Goal: Task Accomplishment & Management: Complete application form

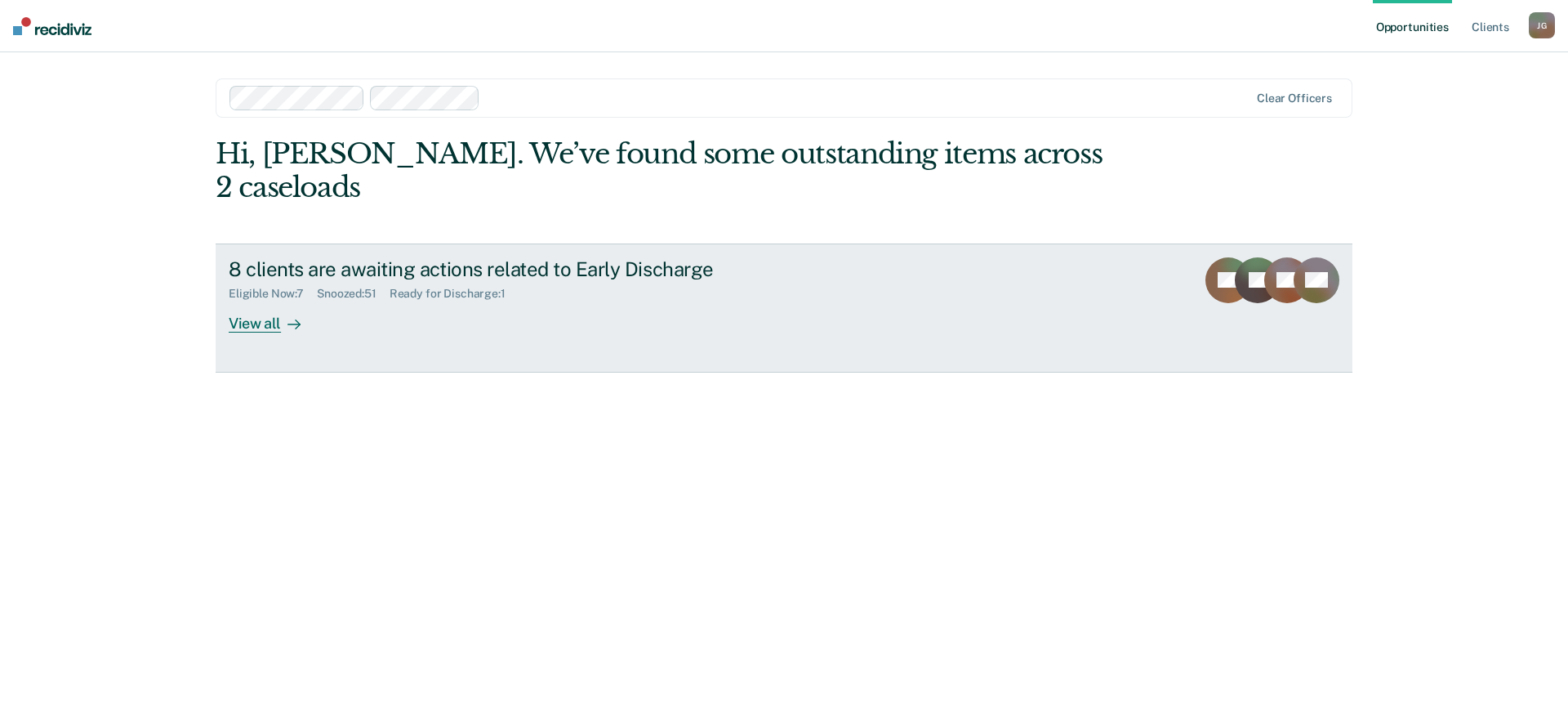
click at [260, 301] on div "View all" at bounding box center [273, 317] width 91 height 32
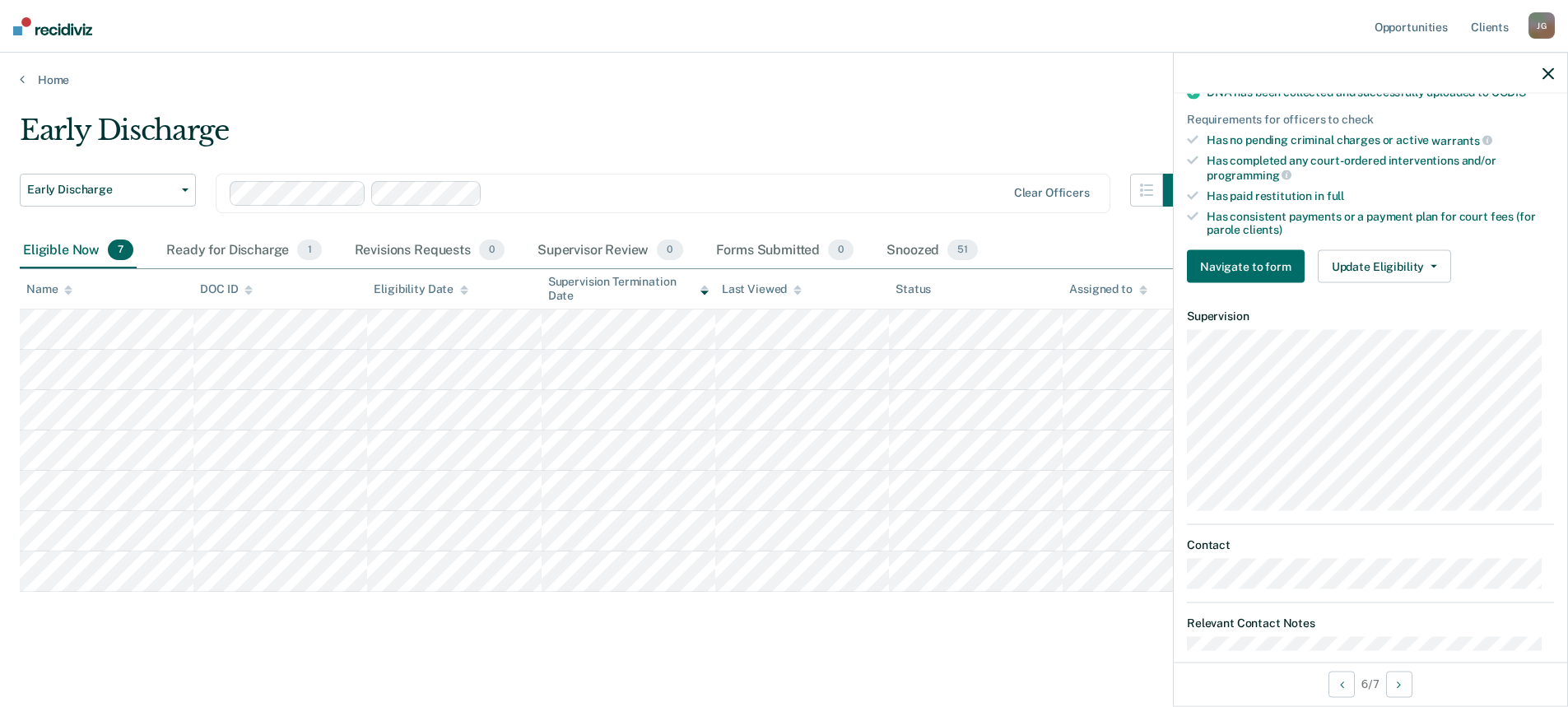
scroll to position [467, 0]
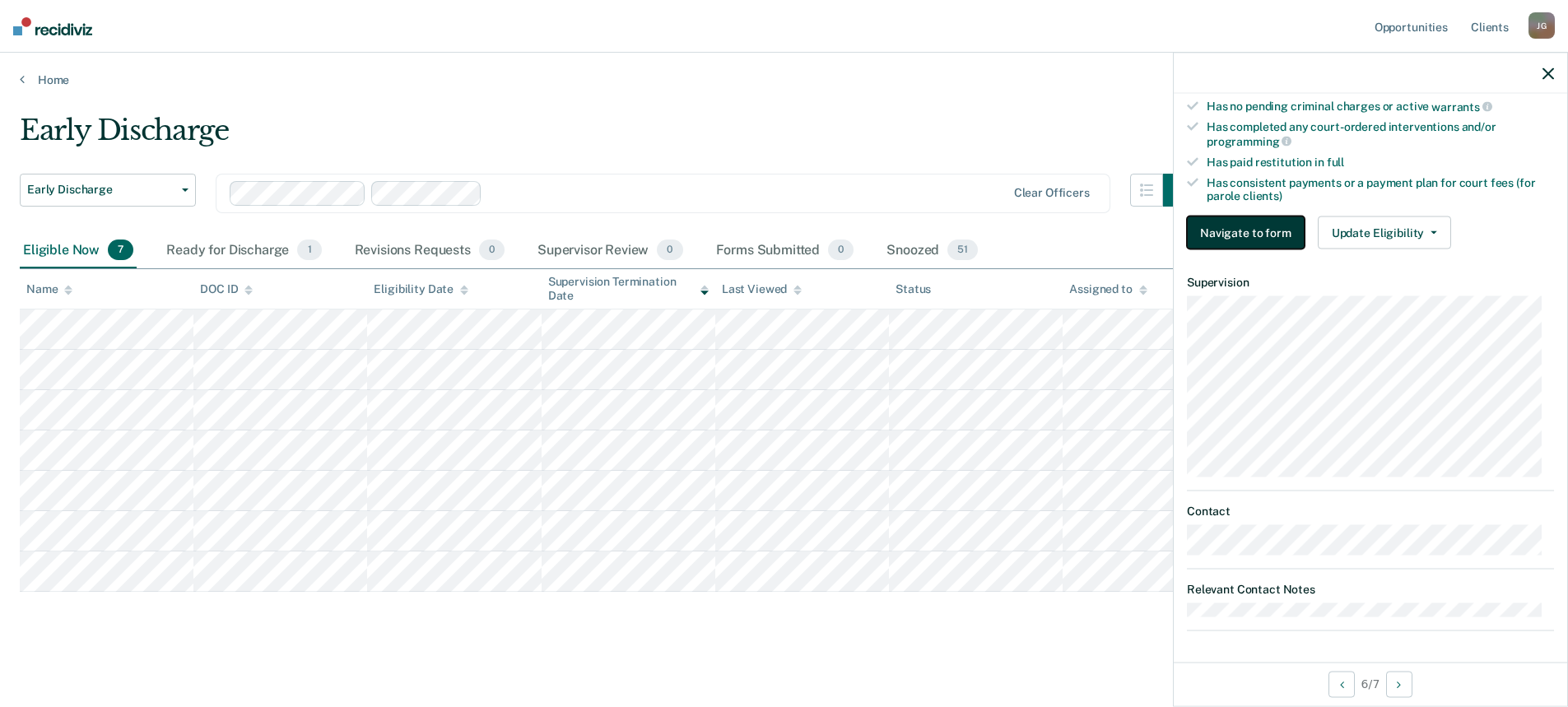
click at [1274, 234] on button "Navigate to form" at bounding box center [1246, 233] width 118 height 33
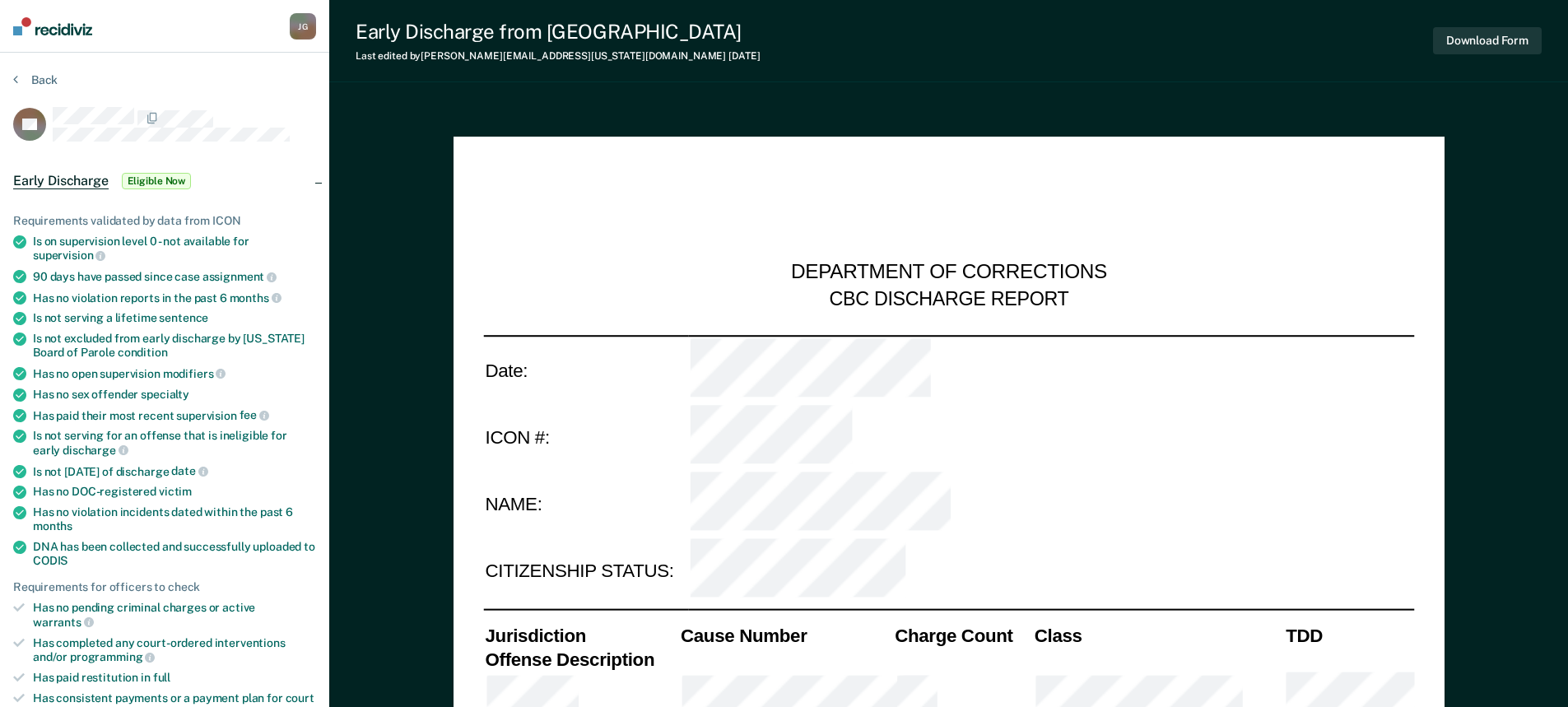
type textarea "x"
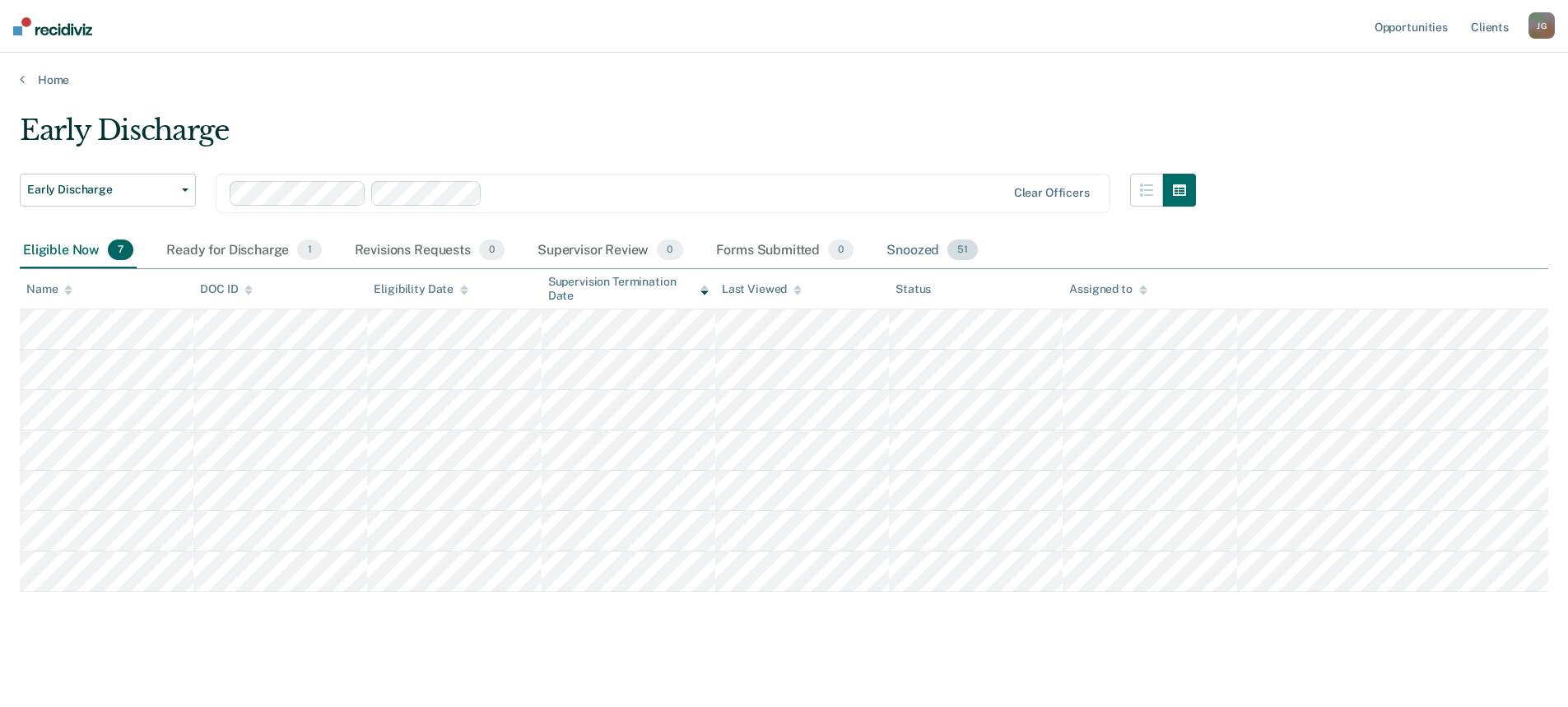
click at [939, 254] on div "Snoozed 51" at bounding box center [932, 251] width 98 height 37
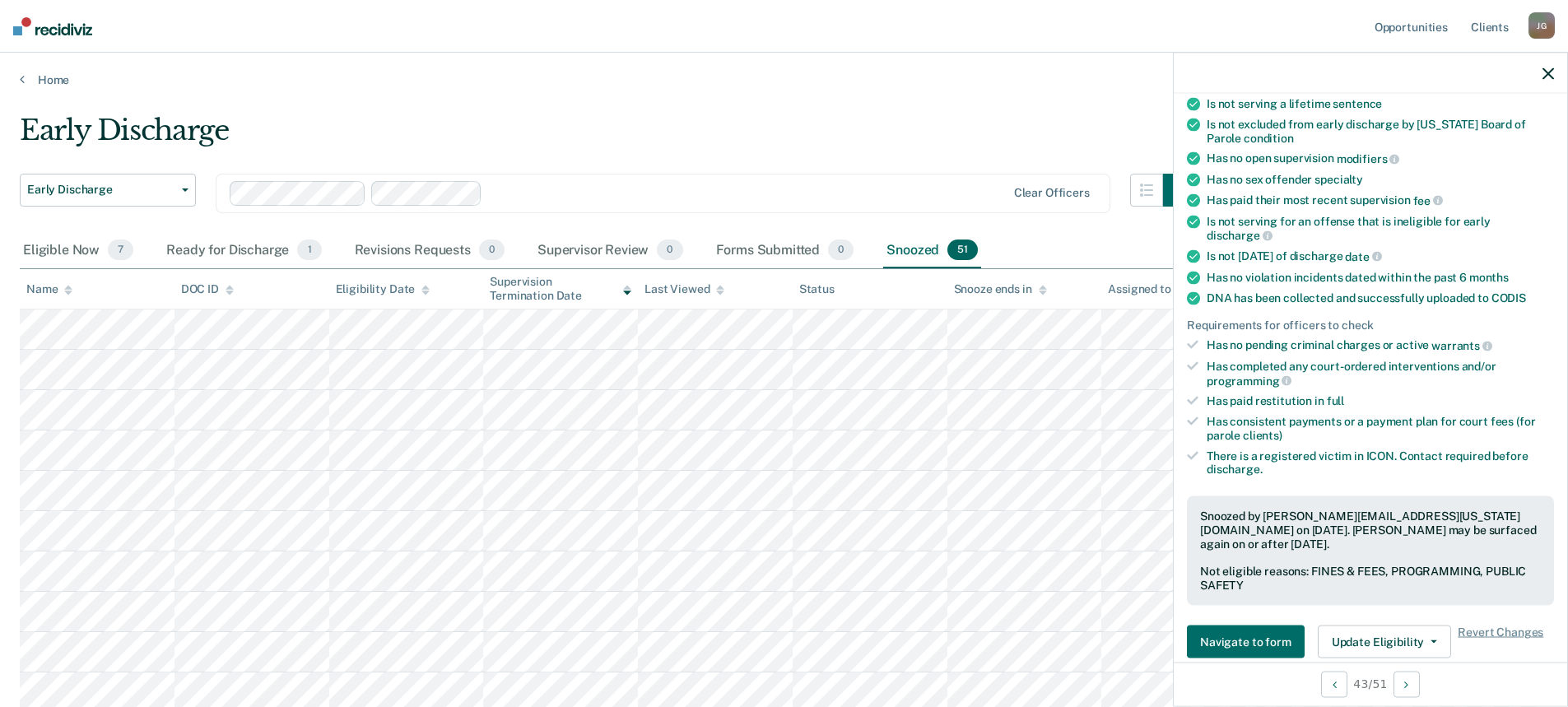
scroll to position [247, 0]
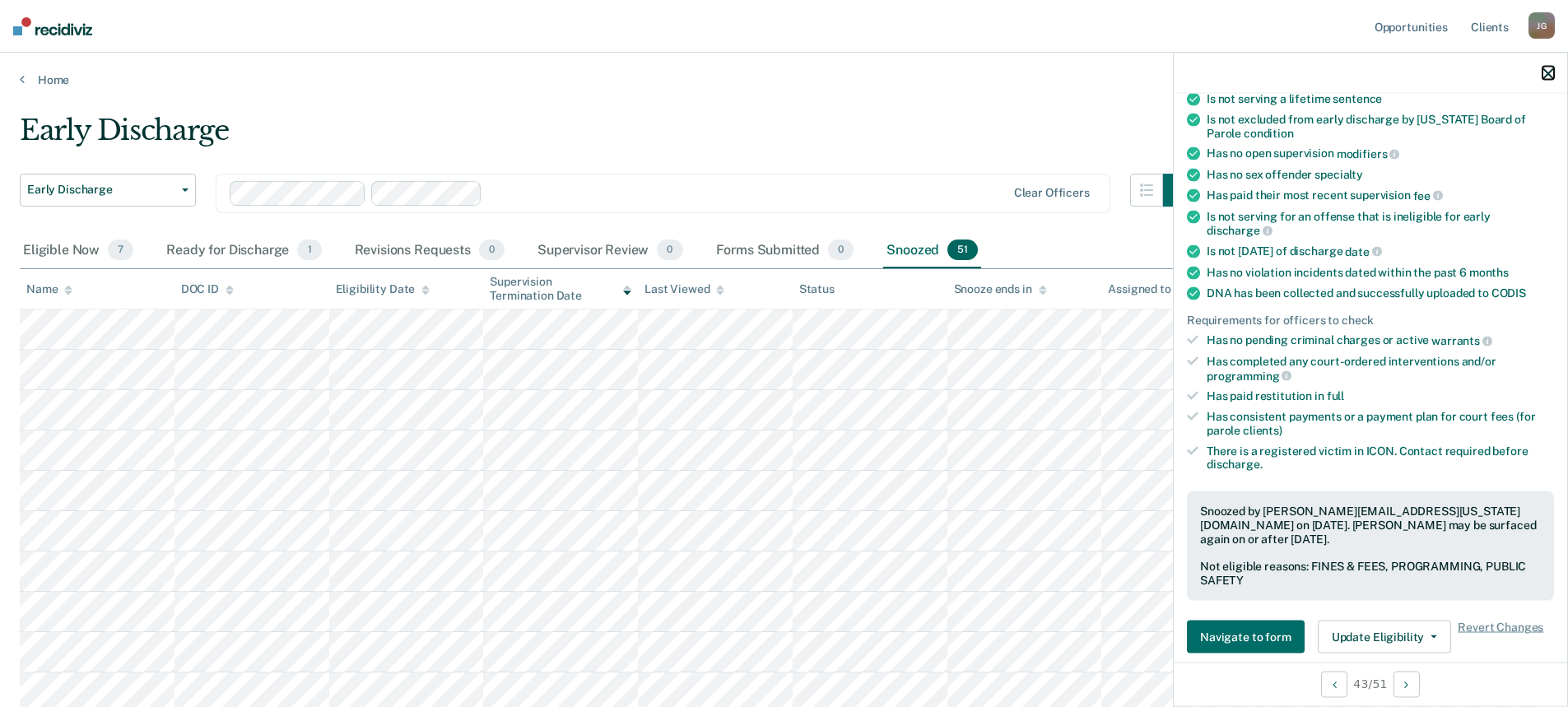
click at [1547, 70] on icon "button" at bounding box center [1548, 73] width 12 height 12
